Goal: Find specific page/section: Find specific page/section

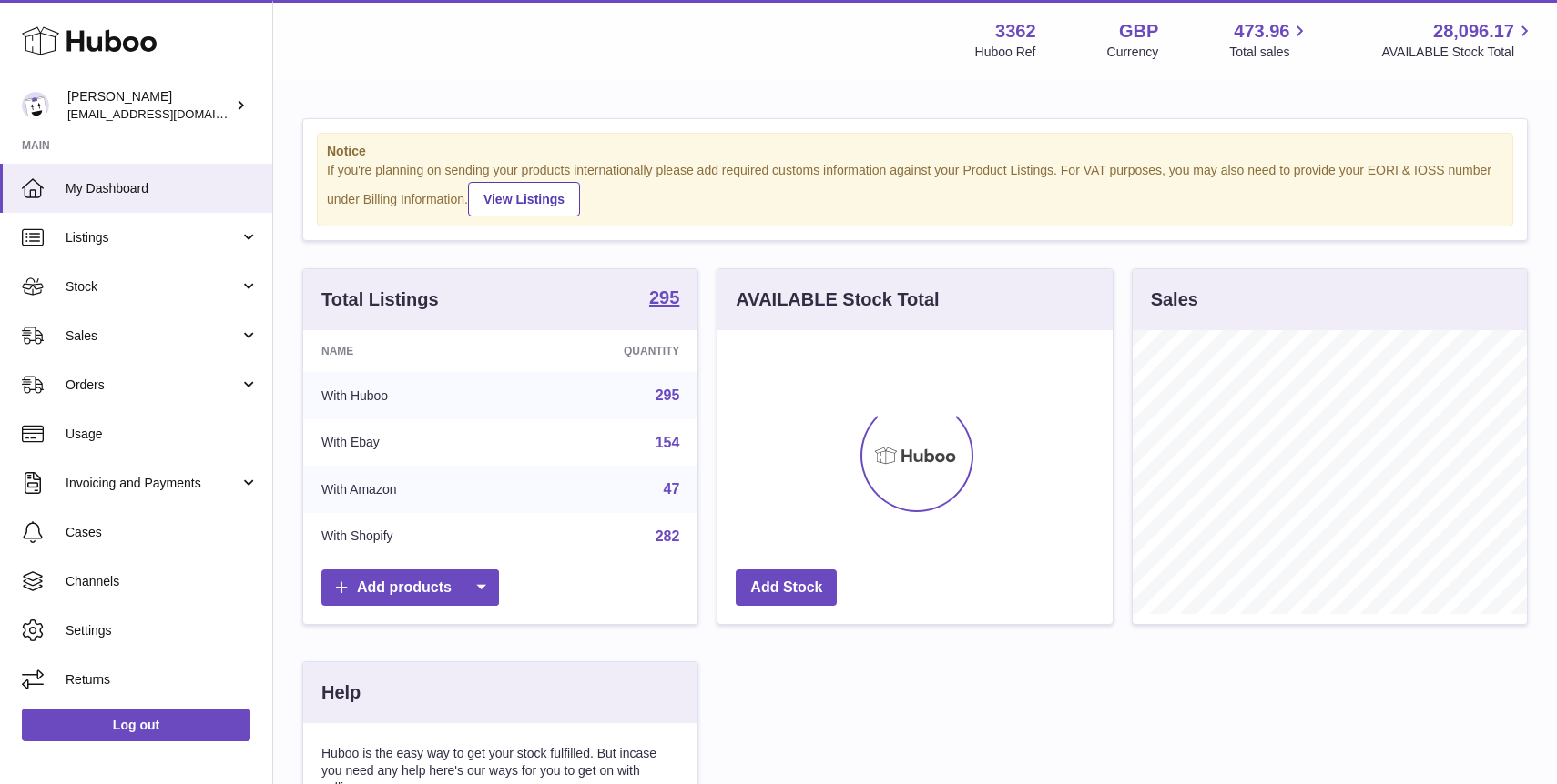
scroll to position [284, 395]
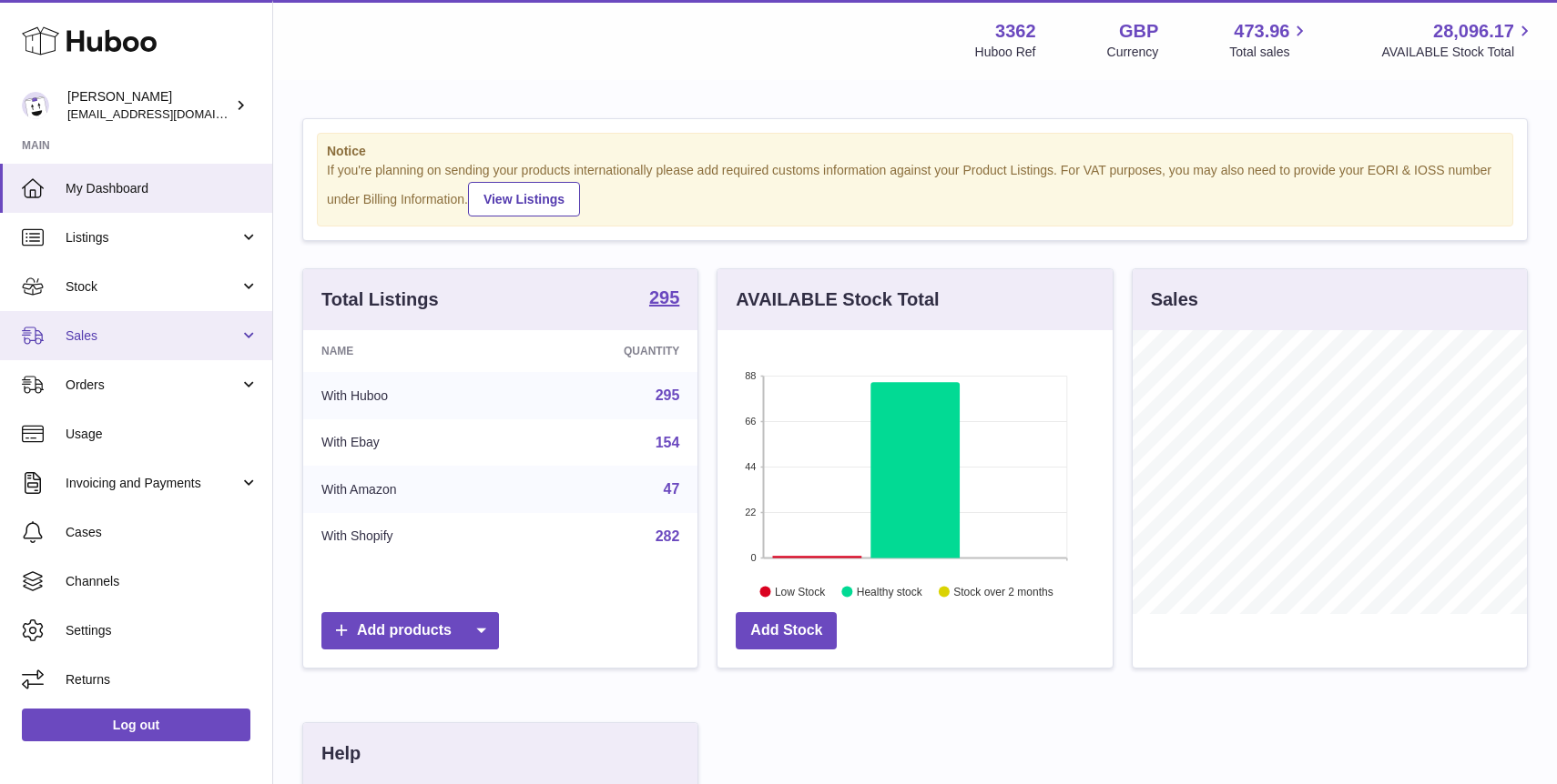
click at [182, 331] on span "Sales" at bounding box center [152, 335] width 174 height 17
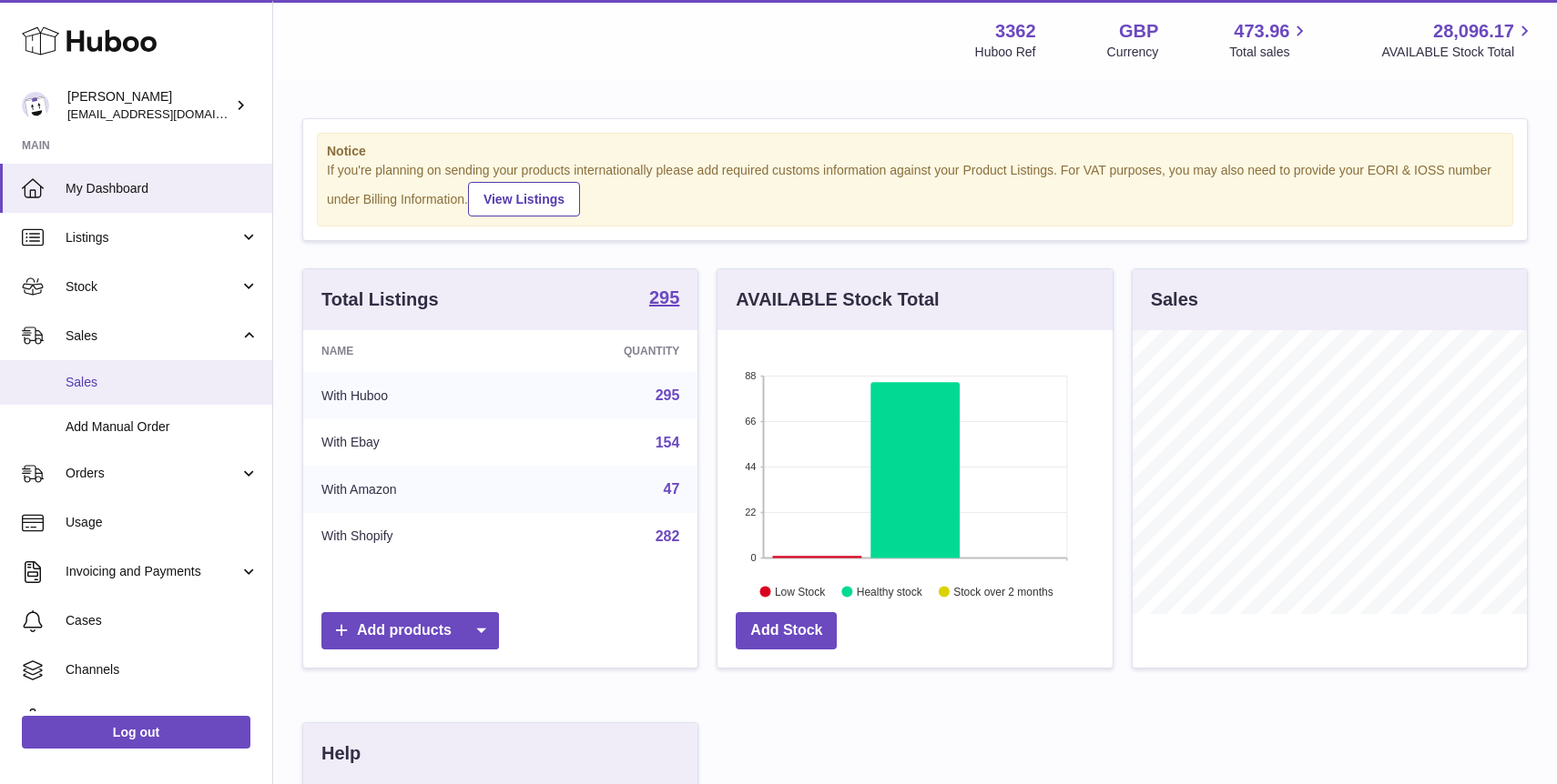
click at [178, 401] on link "Sales" at bounding box center [136, 382] width 272 height 44
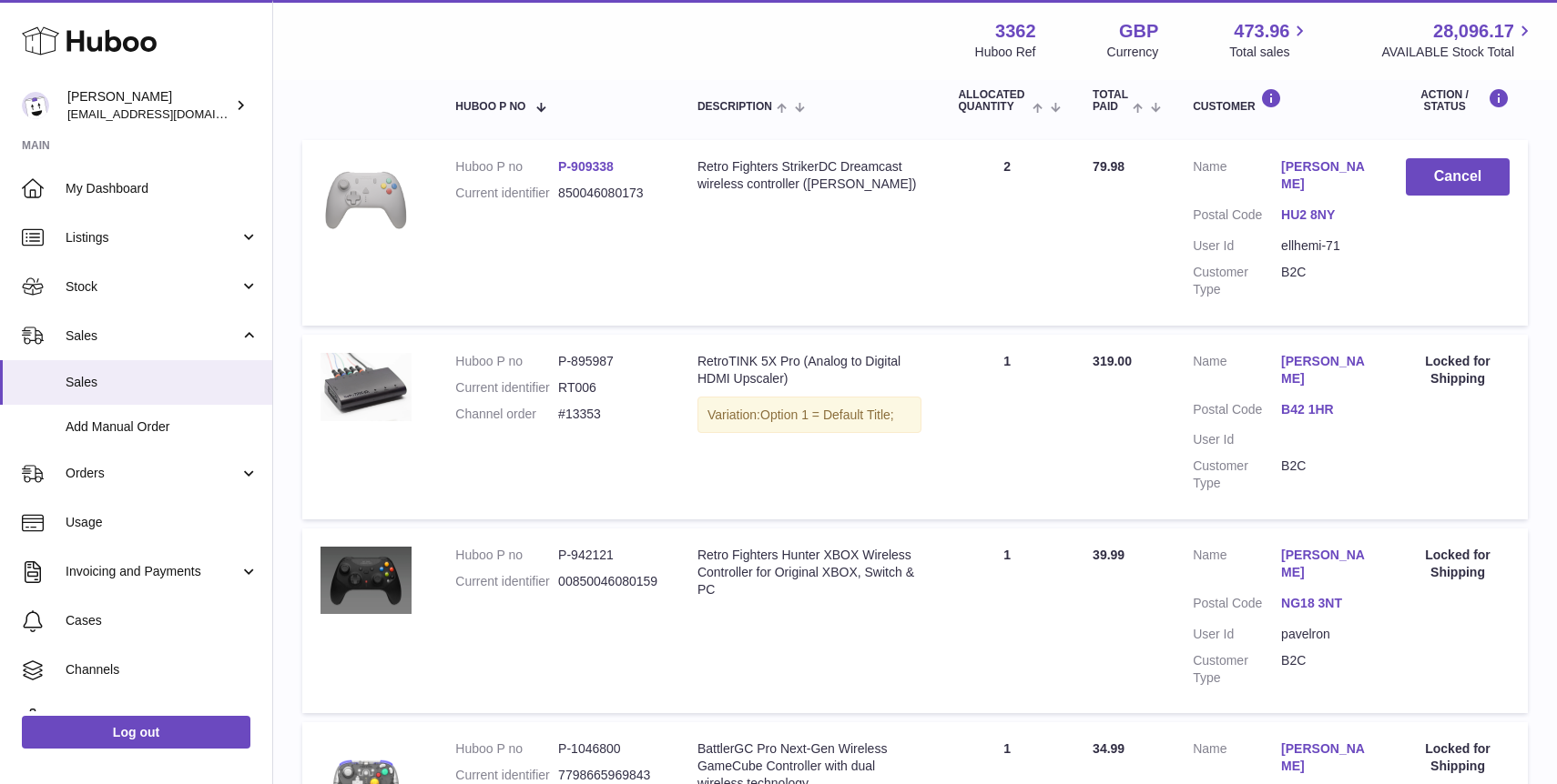
scroll to position [69, 0]
